Goal: Find specific page/section: Find specific page/section

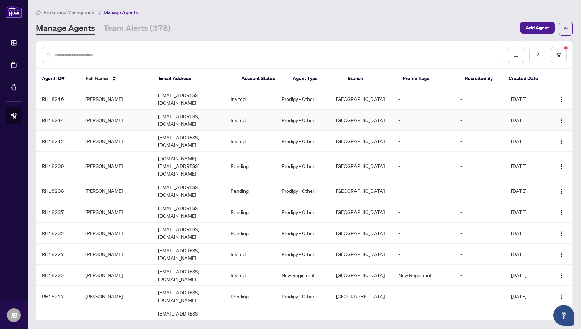
click at [90, 113] on td "[PERSON_NAME]" at bounding box center [116, 120] width 73 height 21
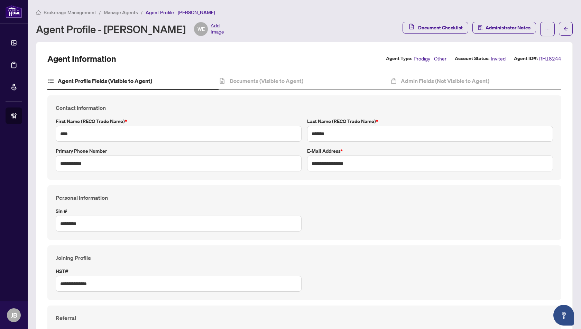
click at [116, 12] on span "Manage Agents" at bounding box center [121, 12] width 34 height 6
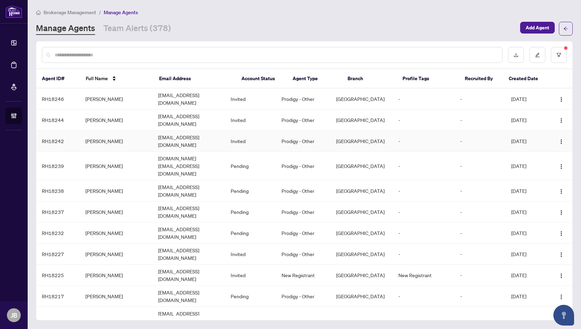
click at [98, 133] on td "[PERSON_NAME]" at bounding box center [116, 141] width 73 height 21
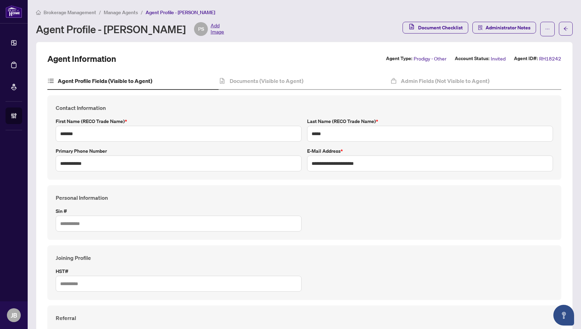
click at [118, 13] on span "Manage Agents" at bounding box center [121, 12] width 34 height 6
